Goal: Information Seeking & Learning: Learn about a topic

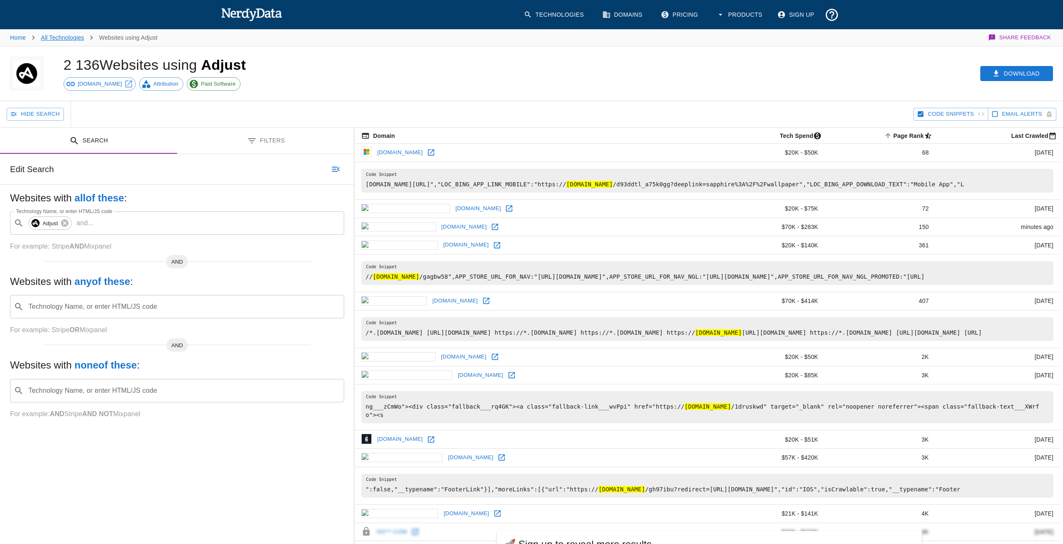
click at [66, 40] on link "All Technologies" at bounding box center [62, 37] width 43 height 7
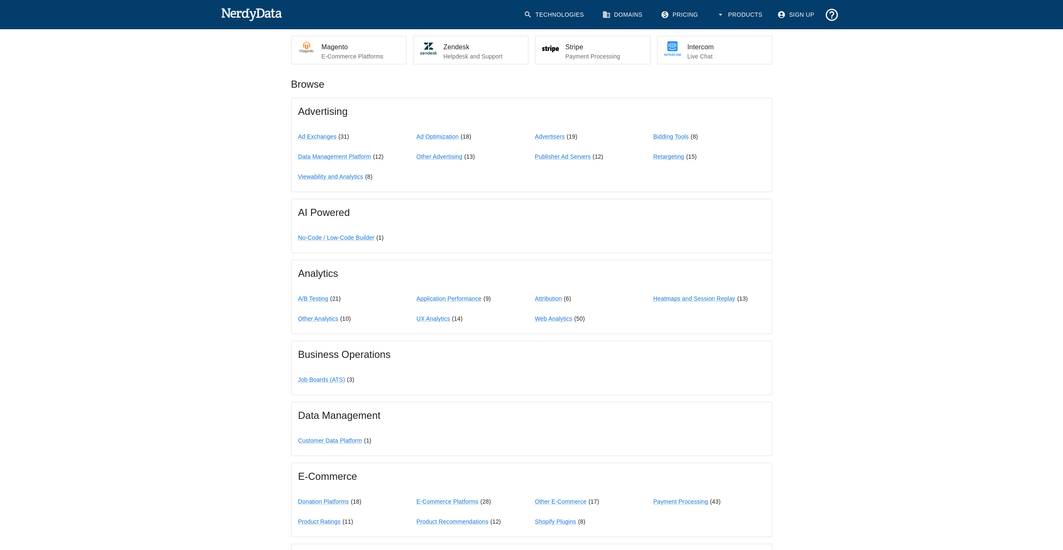
scroll to position [209, 0]
click at [324, 319] on link "Other Analytics" at bounding box center [318, 316] width 40 height 7
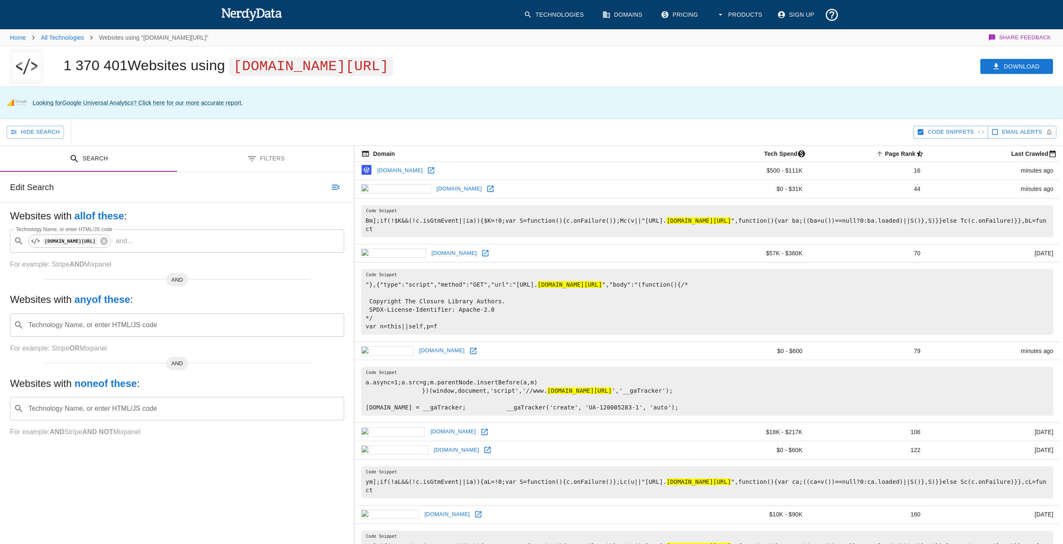
drag, startPoint x: 286, startPoint y: 9, endPoint x: 247, endPoint y: 13, distance: 39.0
click at [247, 13] on div "Technologies Domains Pricing Products Sign Up" at bounding box center [531, 14] width 621 height 29
click at [23, 38] on link "Home" at bounding box center [18, 37] width 16 height 7
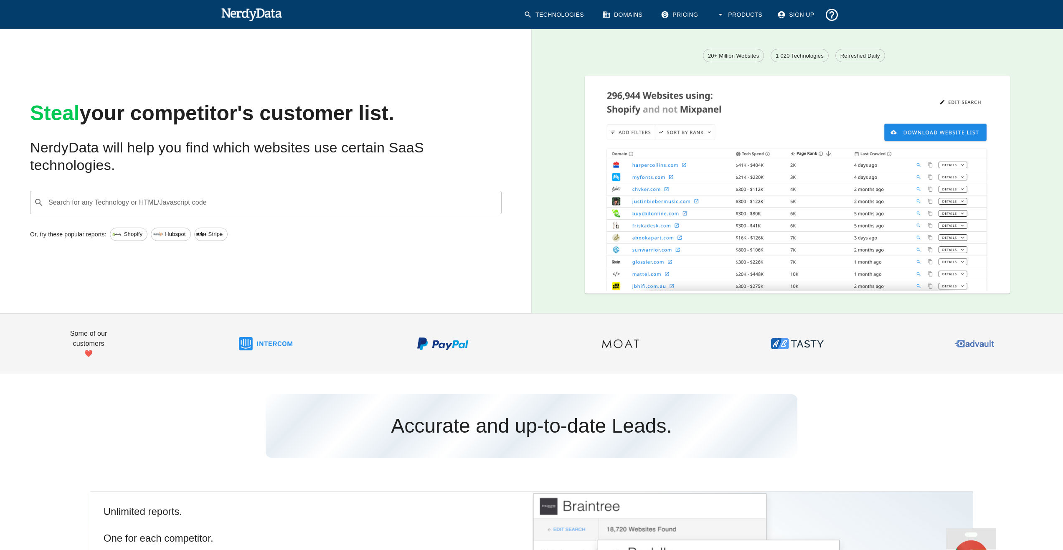
click at [216, 202] on input "Search for any Technology or HTML/Javascript code" at bounding box center [272, 203] width 451 height 16
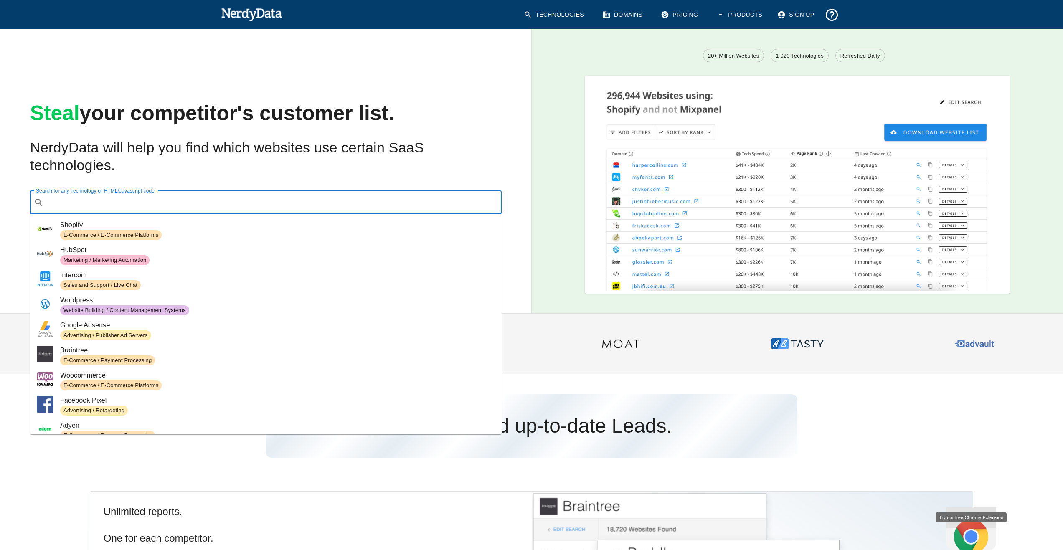
click at [216, 202] on input "Search for any Technology or HTML/Javascript code" at bounding box center [272, 203] width 451 height 16
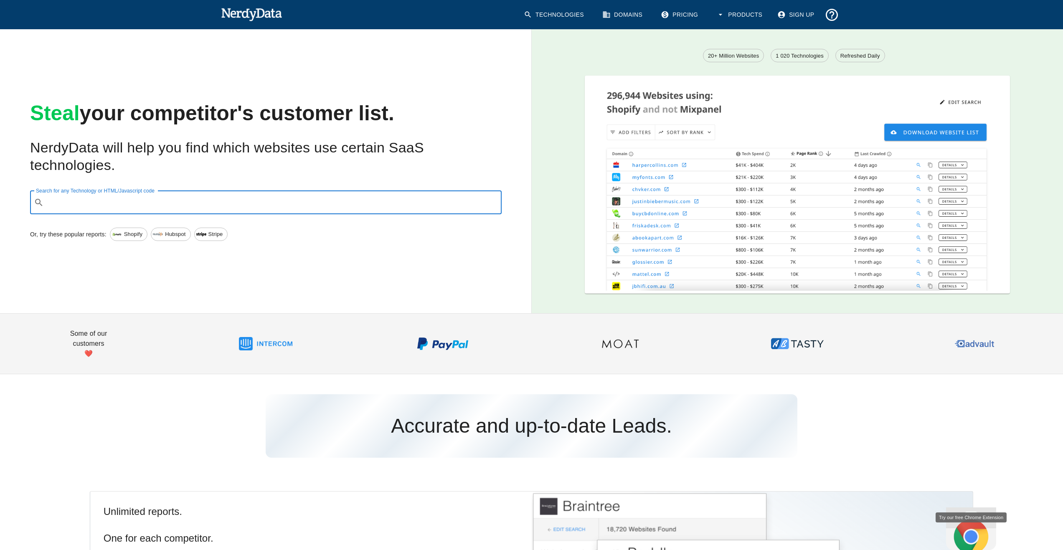
paste input "NerdyData.com"
type input "NerdyData.com"
drag, startPoint x: 210, startPoint y: 202, endPoint x: 39, endPoint y: 202, distance: 170.8
click at [39, 202] on div "​ NerdyData.com Search for any Technology or HTML/Javascript code" at bounding box center [265, 202] width 471 height 23
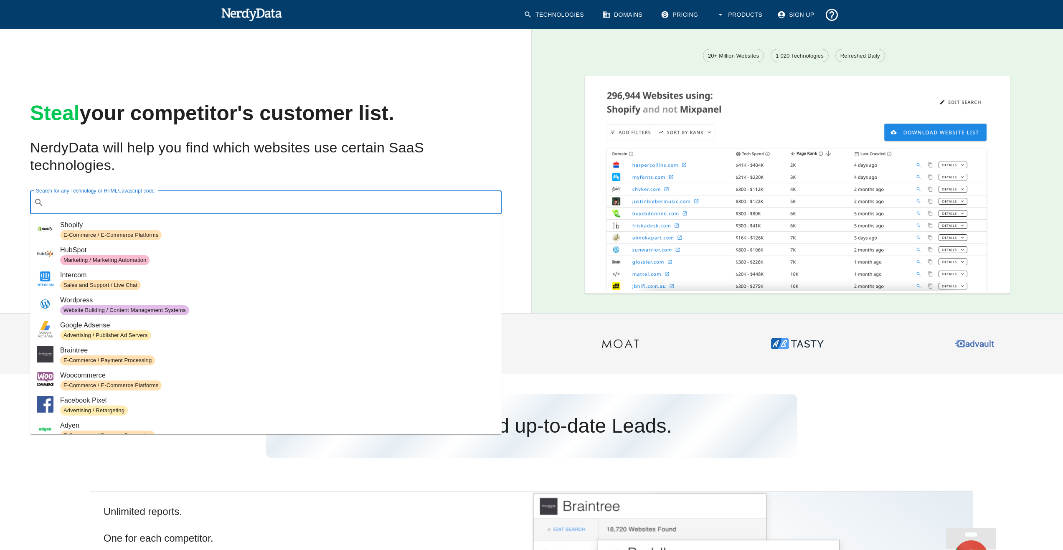
paste input "Demandware"
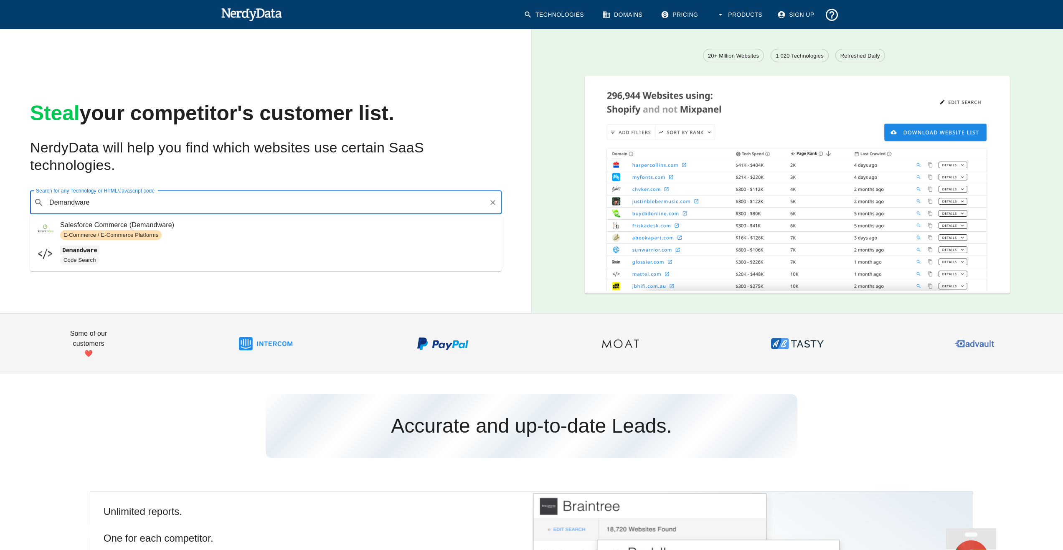
click at [188, 228] on span "Salesforce Commerce (Demandware)" at bounding box center [277, 225] width 435 height 10
type input "Demandware"
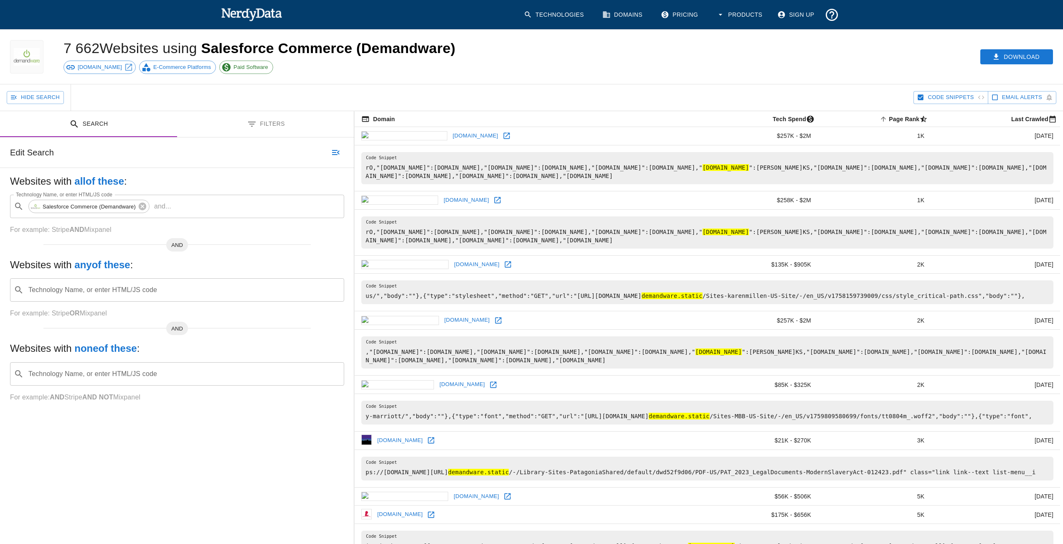
scroll to position [16, 0]
